Goal: Transaction & Acquisition: Download file/media

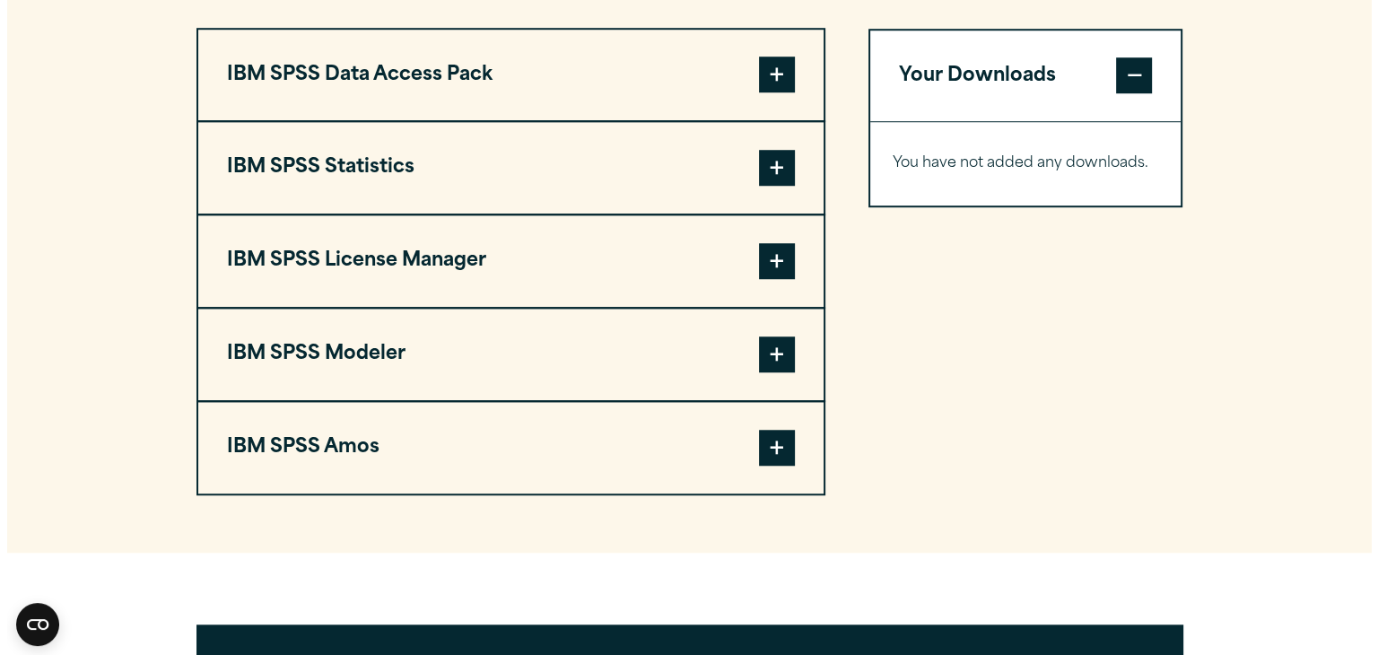
scroll to position [1360, 0]
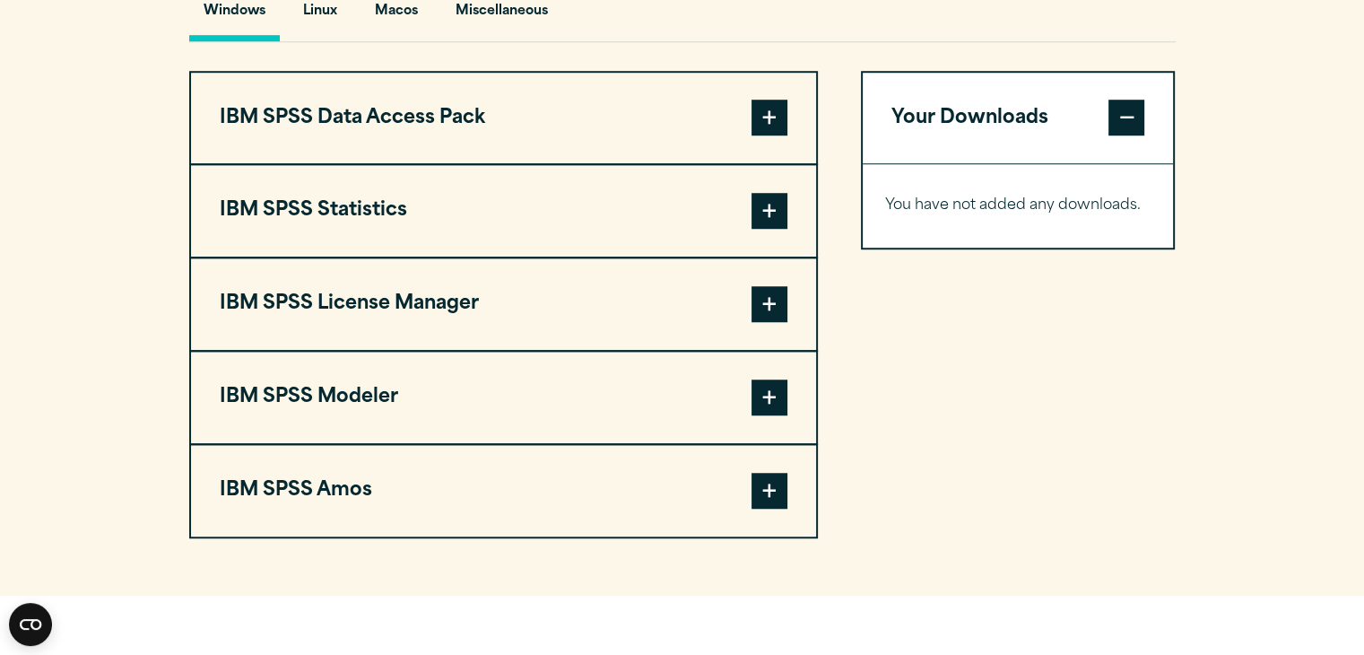
click at [758, 135] on span at bounding box center [770, 118] width 36 height 36
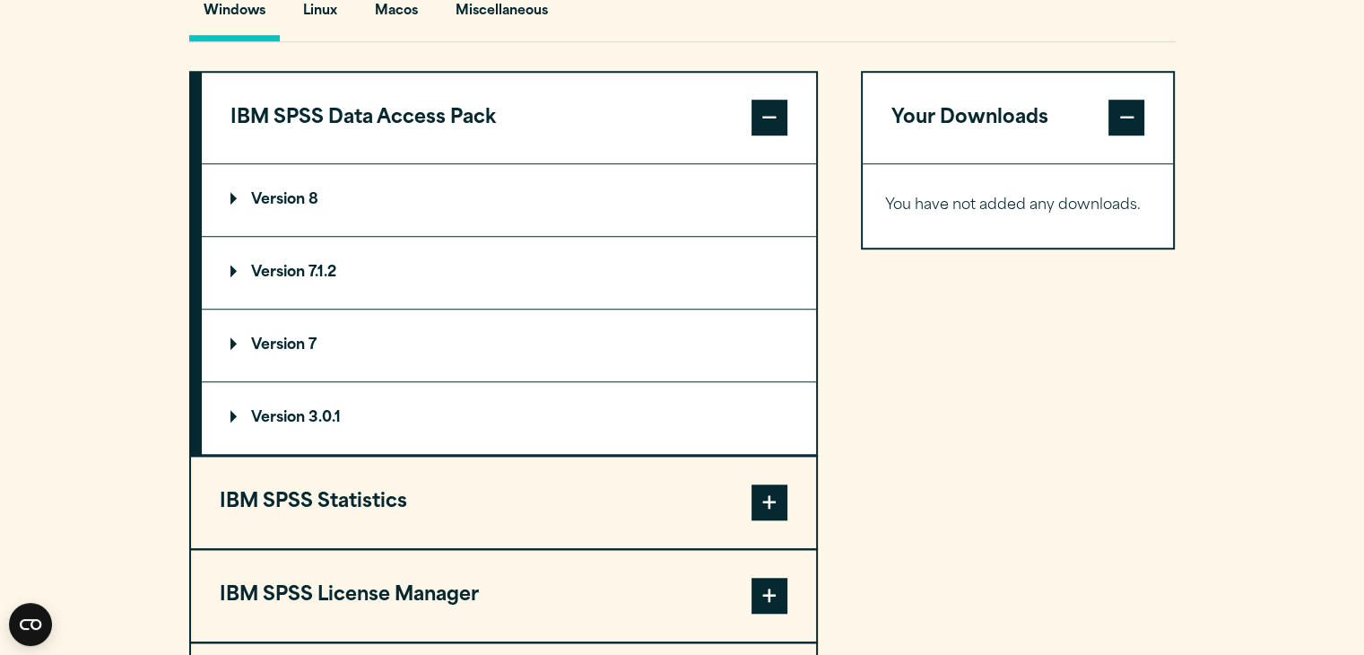
click at [387, 236] on summary "Version 8" at bounding box center [509, 200] width 615 height 72
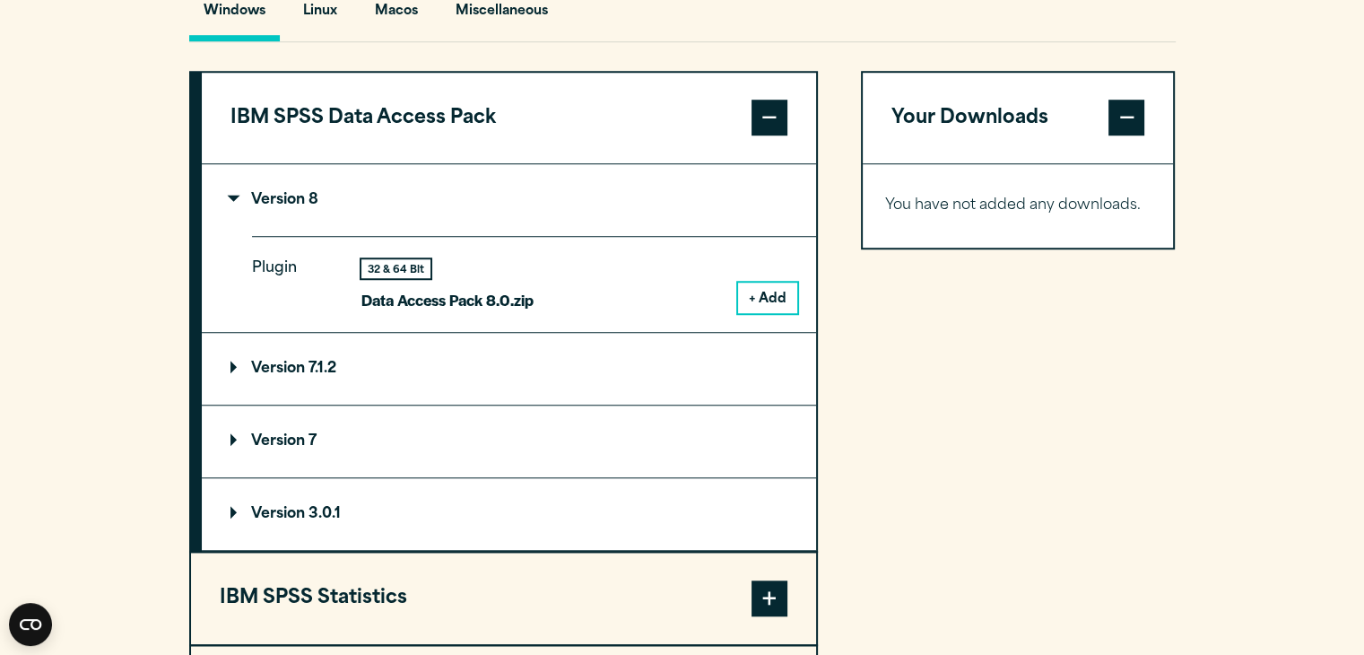
click at [753, 313] on button "+ Add" at bounding box center [767, 298] width 59 height 31
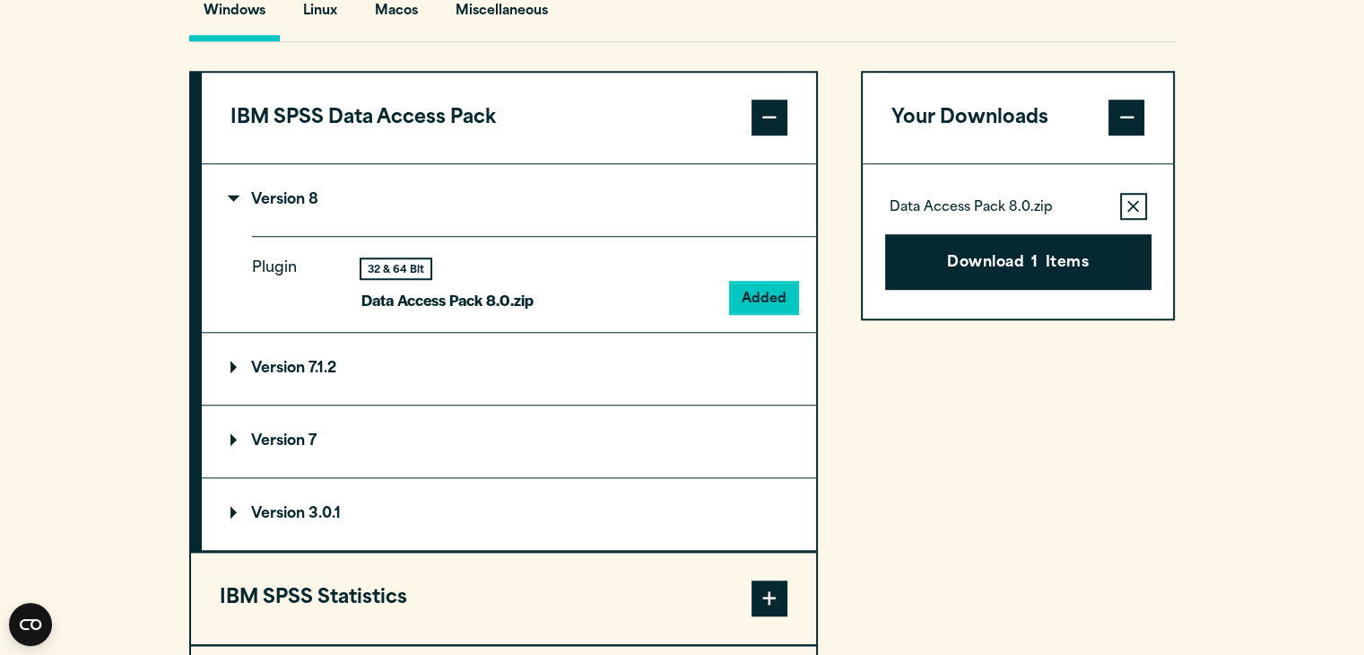
click at [752, 135] on span at bounding box center [770, 118] width 36 height 36
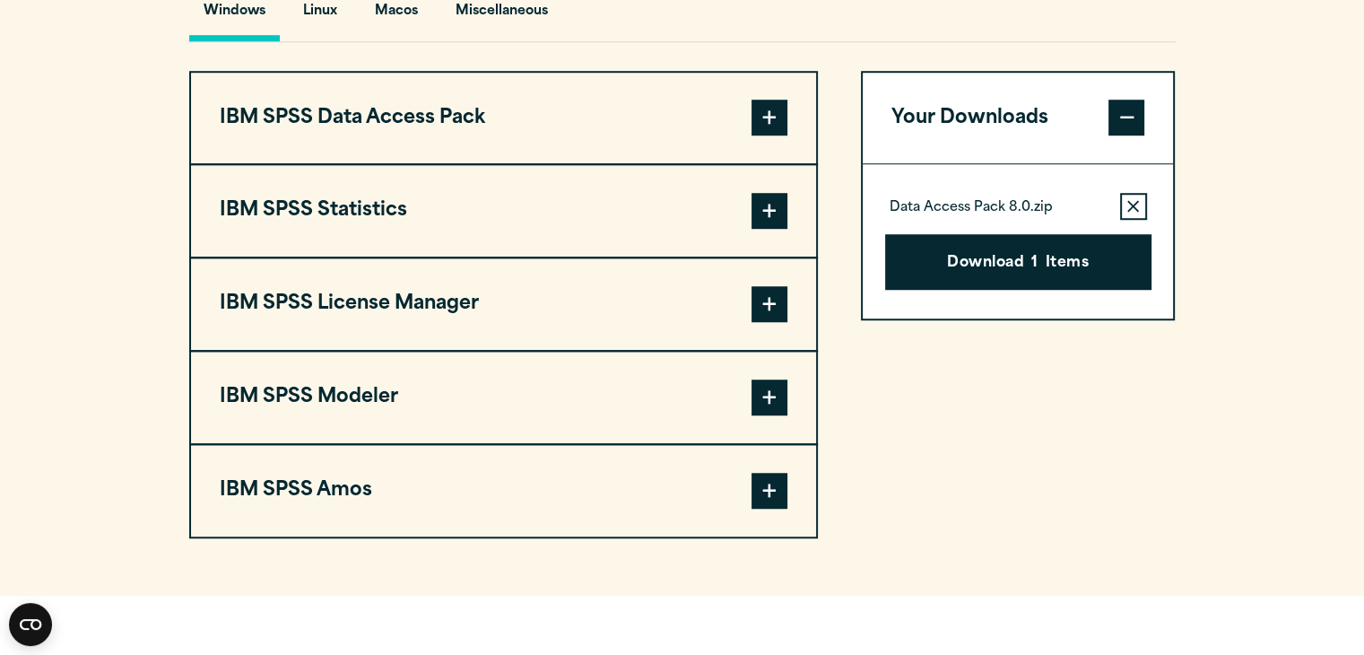
click at [752, 229] on span at bounding box center [770, 211] width 36 height 36
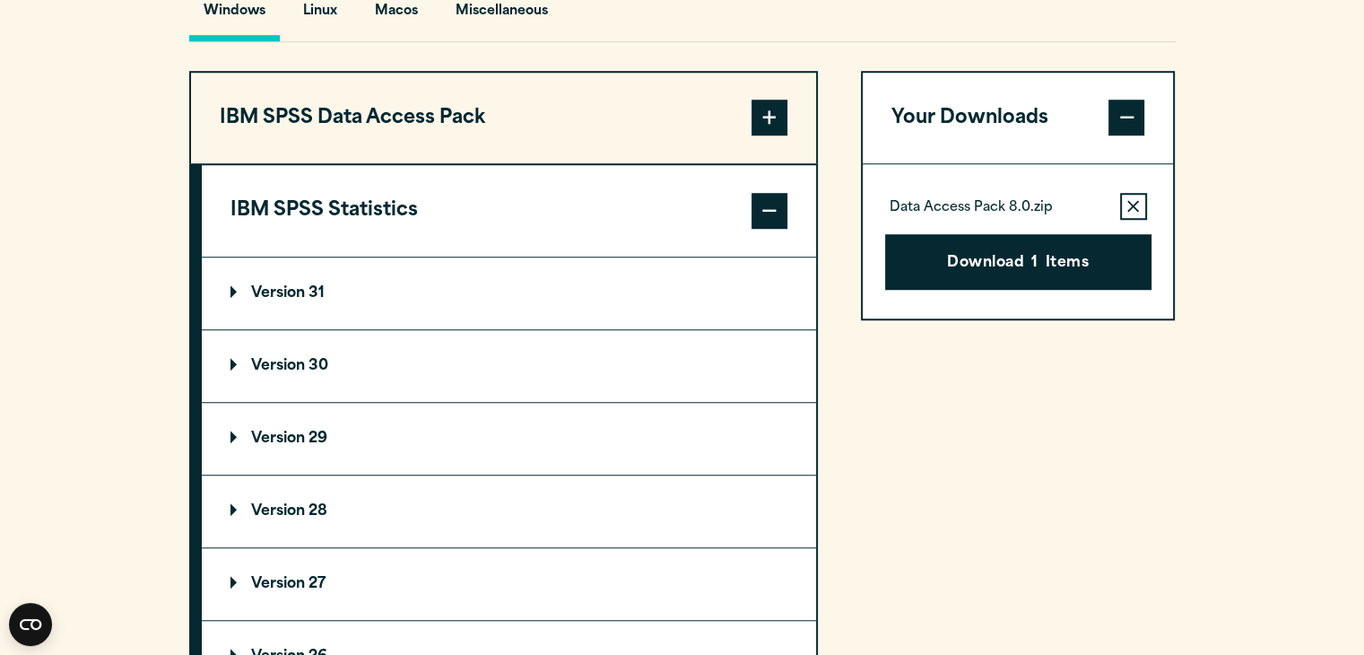
click at [649, 329] on summary "Version 31" at bounding box center [509, 293] width 615 height 72
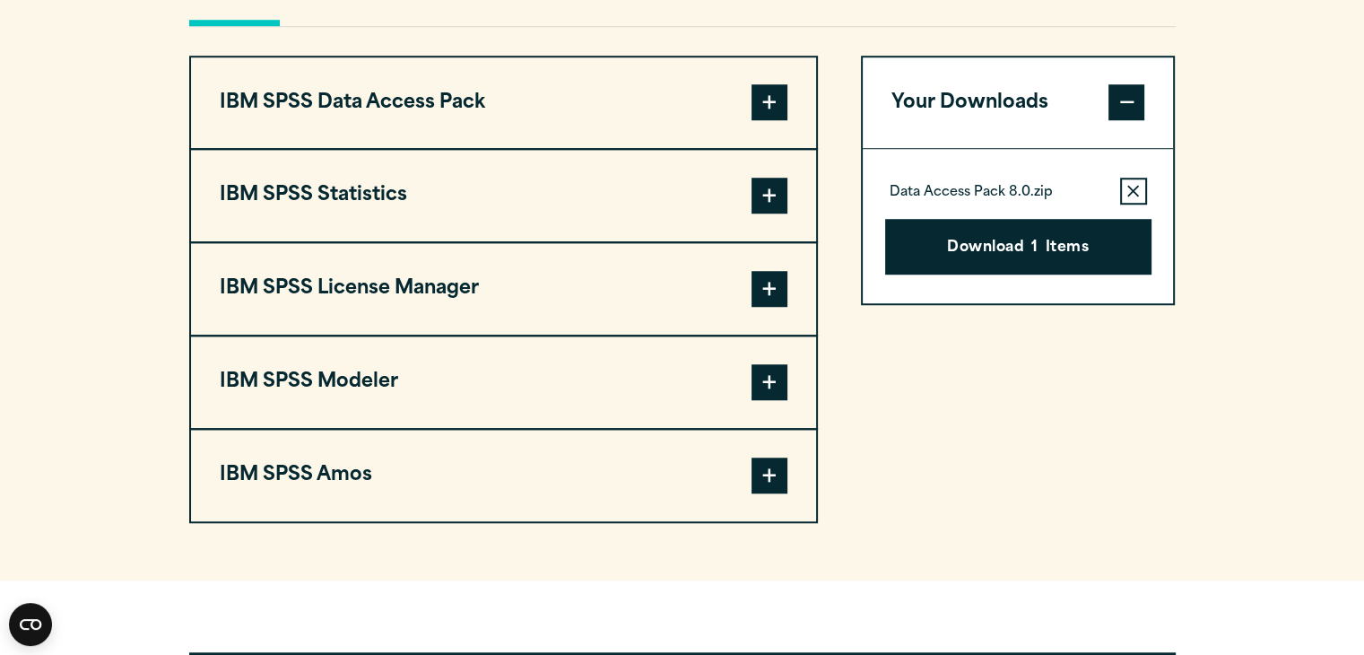
scroll to position [1378, 0]
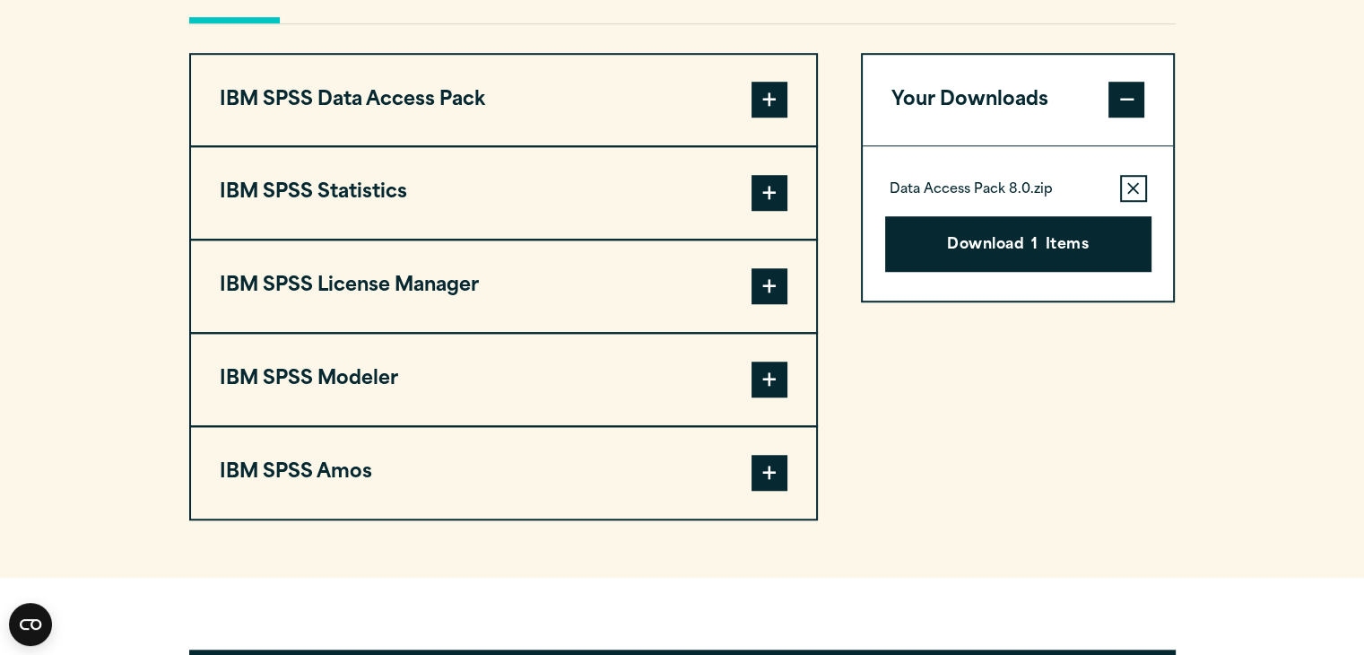
click at [792, 519] on button "IBM SPSS Amos" at bounding box center [503, 473] width 625 height 92
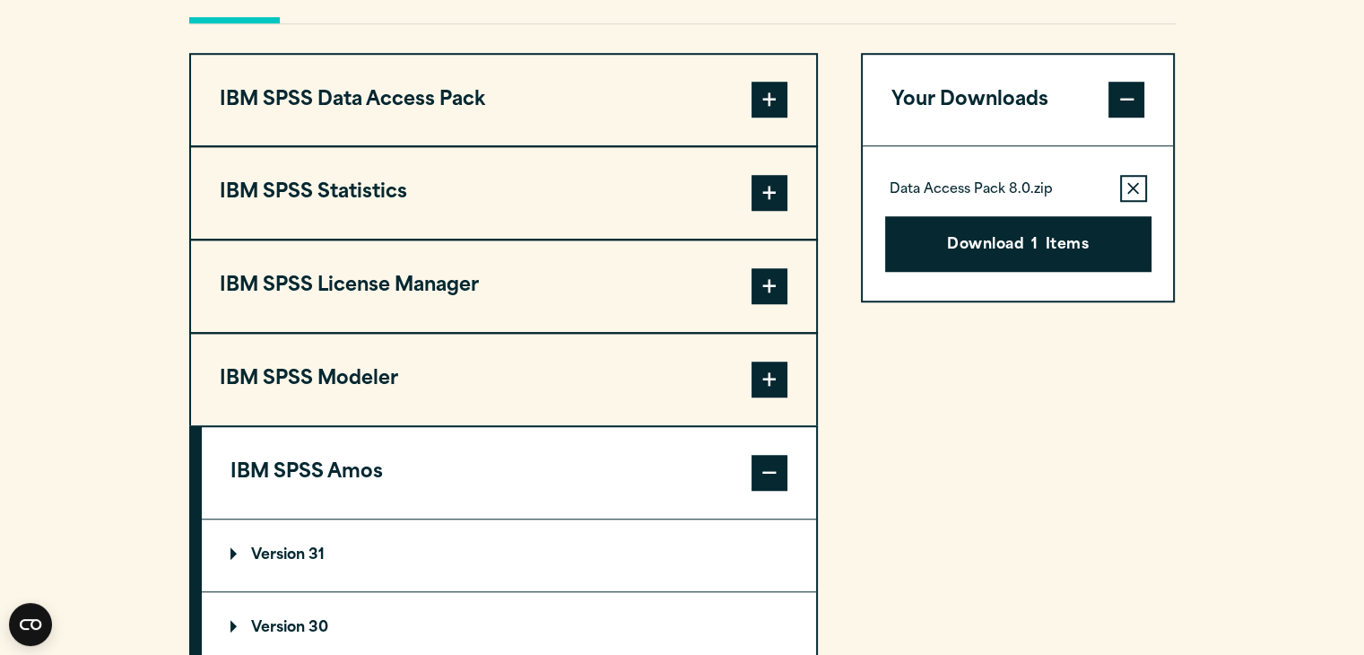
scroll to position [1475, 0]
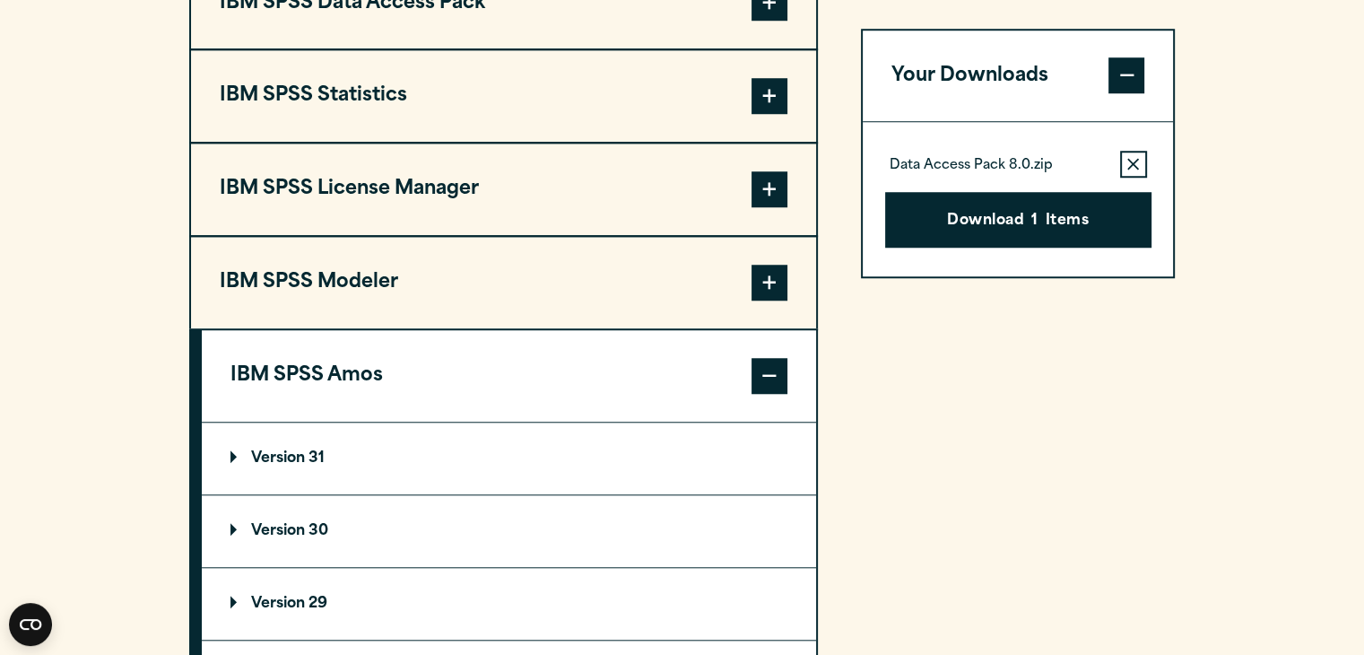
click at [1132, 163] on icon "button" at bounding box center [1134, 165] width 12 height 12
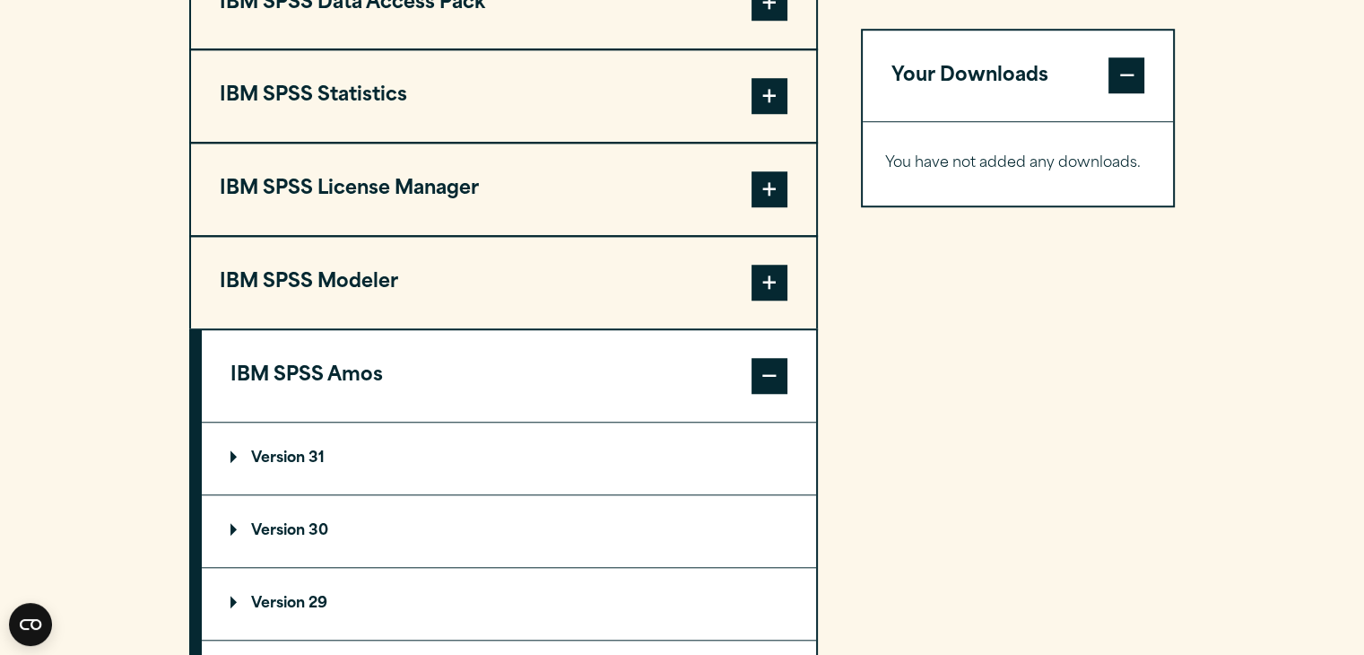
click at [667, 494] on summary "Version 31" at bounding box center [509, 459] width 615 height 72
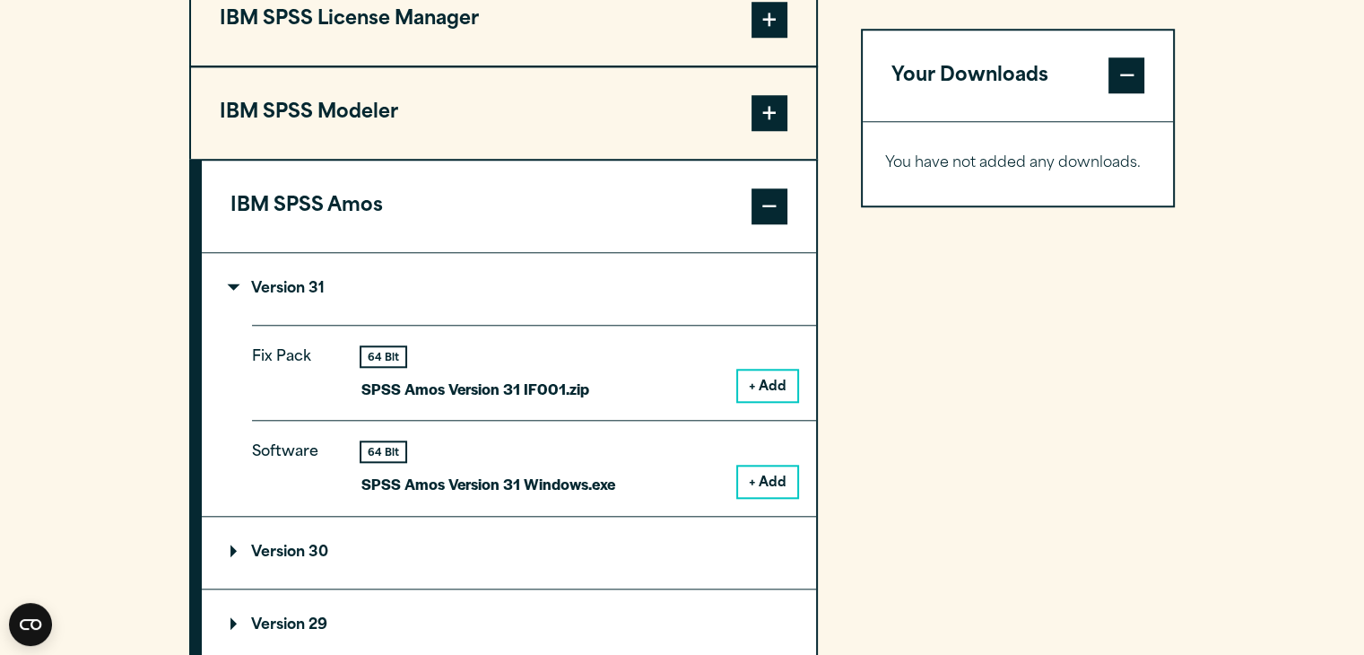
scroll to position [1675, 0]
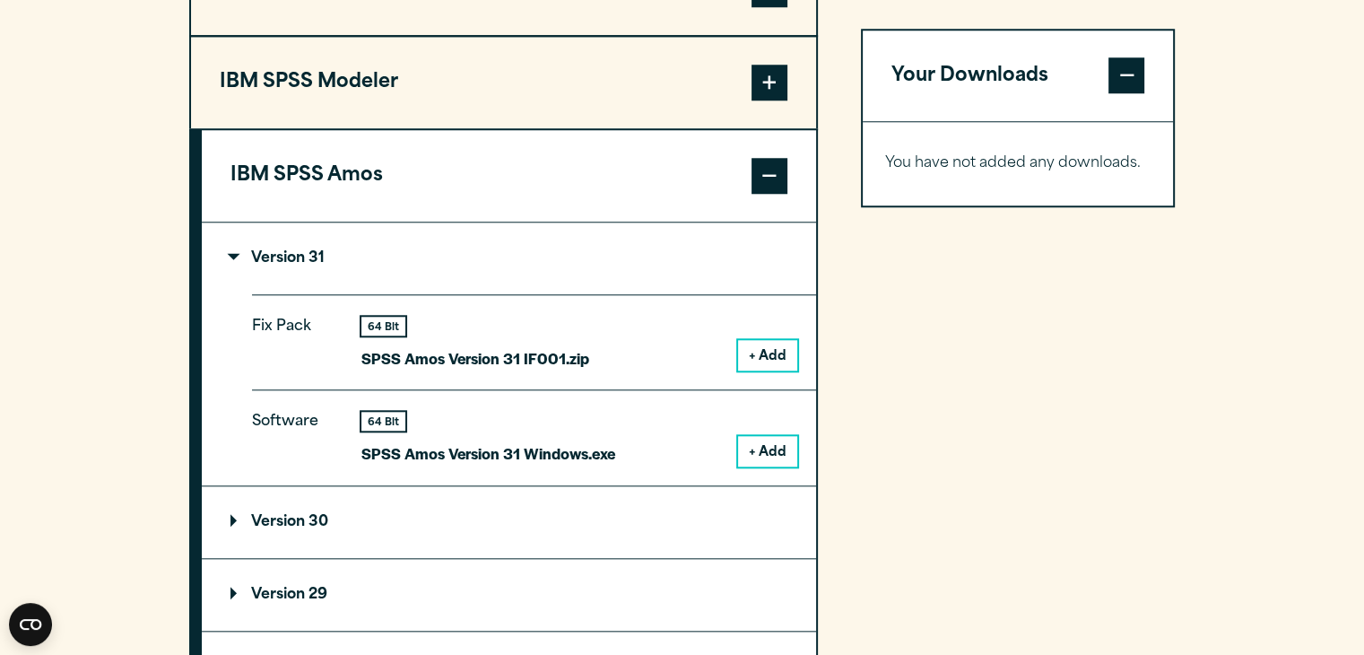
click at [767, 466] on button "+ Add" at bounding box center [767, 451] width 59 height 31
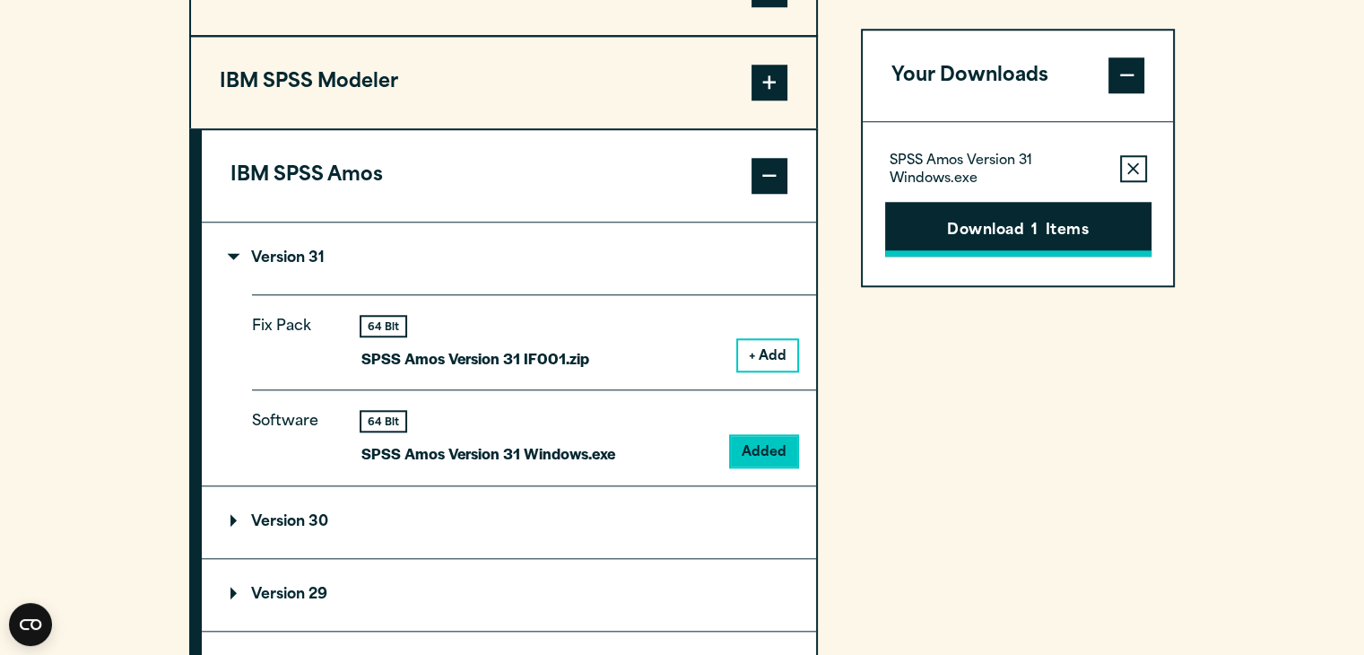
click at [1048, 220] on button "Download 1 Items" at bounding box center [1018, 230] width 266 height 56
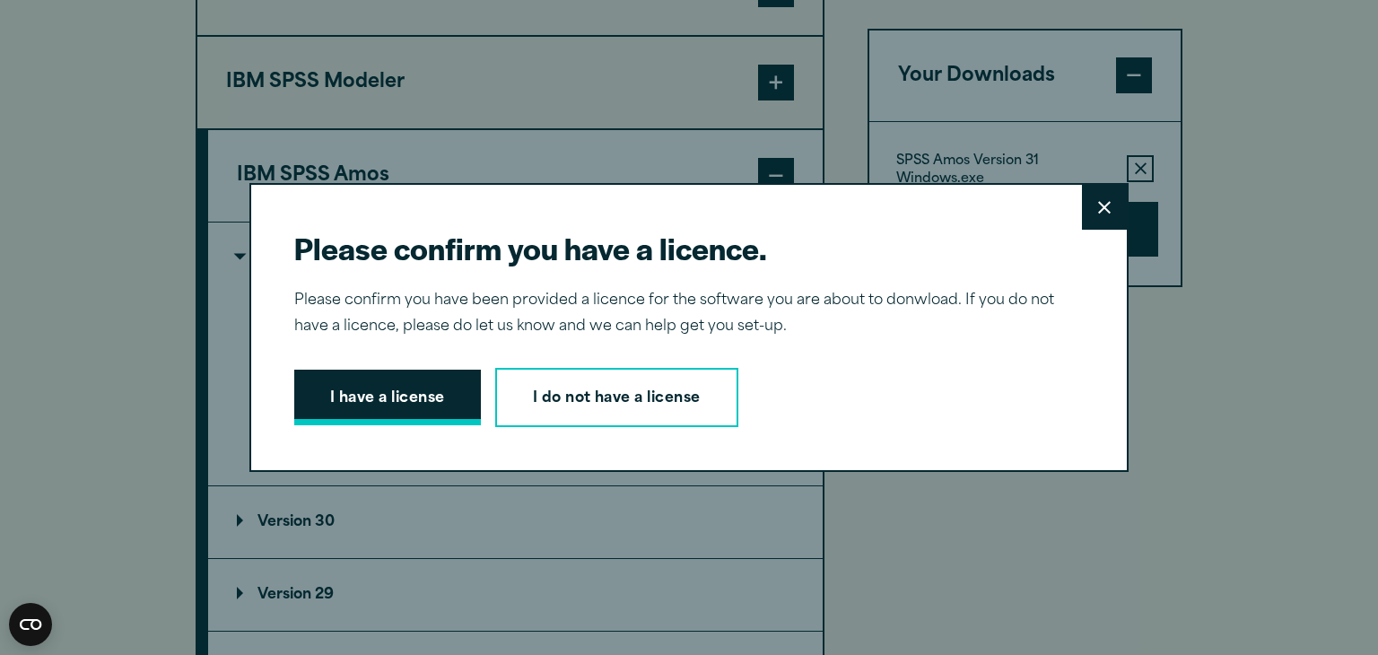
click at [442, 408] on button "I have a license" at bounding box center [387, 398] width 187 height 56
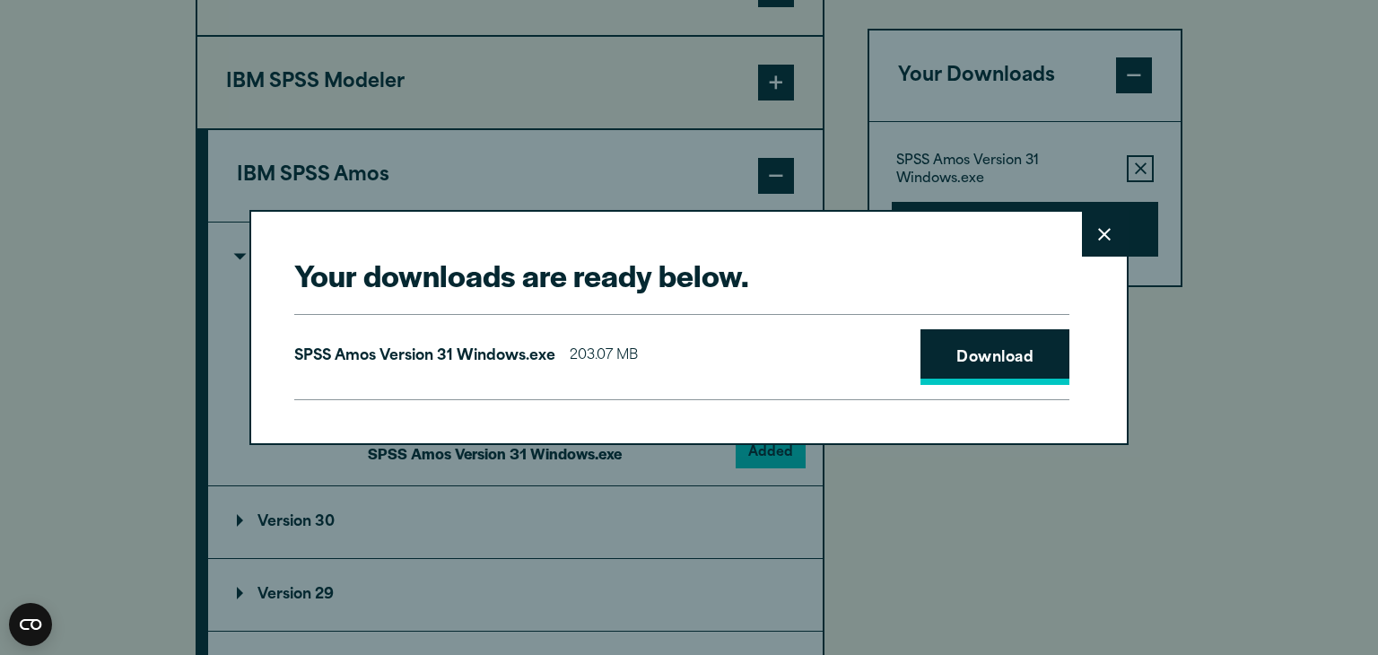
click at [959, 378] on link "Download" at bounding box center [994, 357] width 149 height 56
click at [1084, 245] on button "Close" at bounding box center [1104, 234] width 45 height 45
